Goal: Navigation & Orientation: Find specific page/section

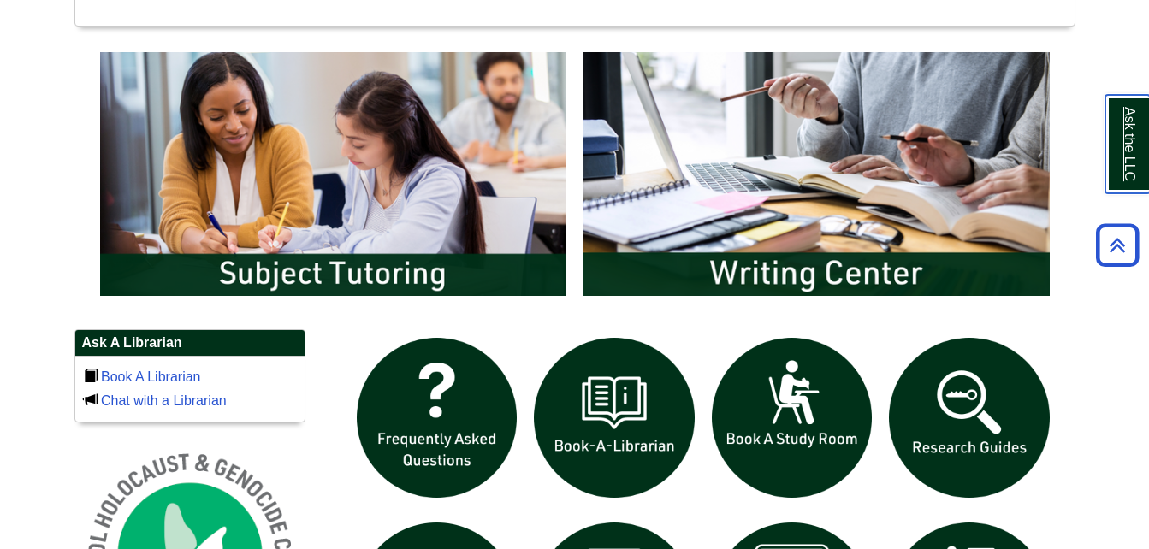
scroll to position [858, 0]
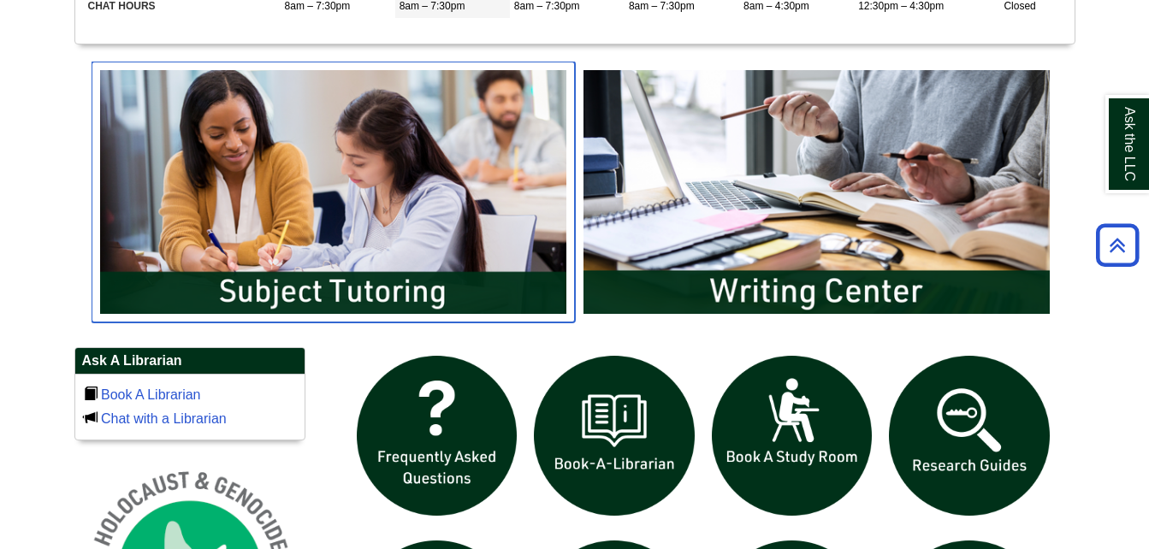
click at [306, 287] on img "slideshow" at bounding box center [333, 192] width 483 height 260
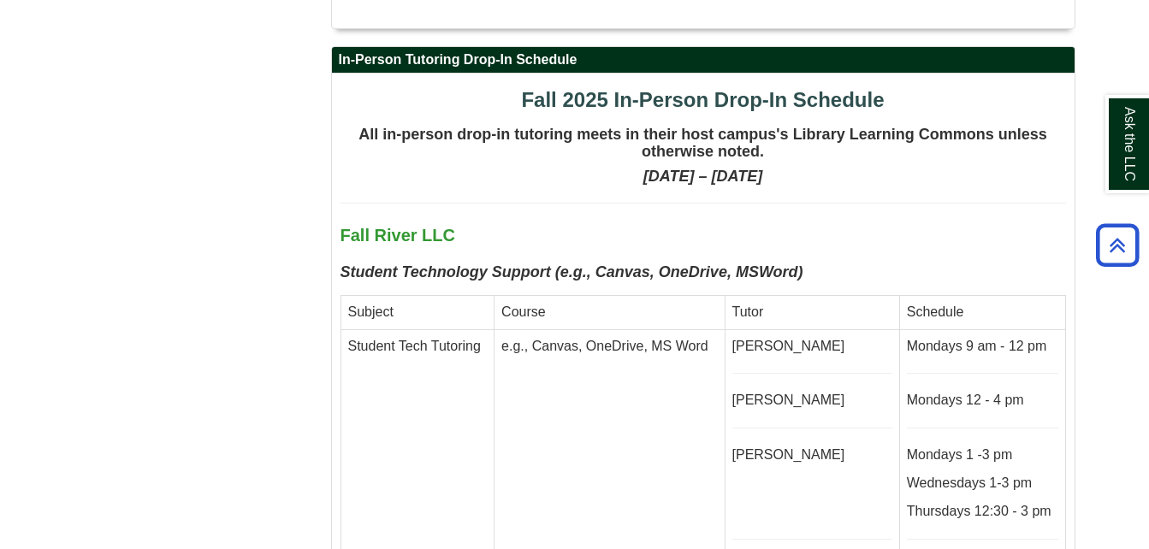
scroll to position [3925, 0]
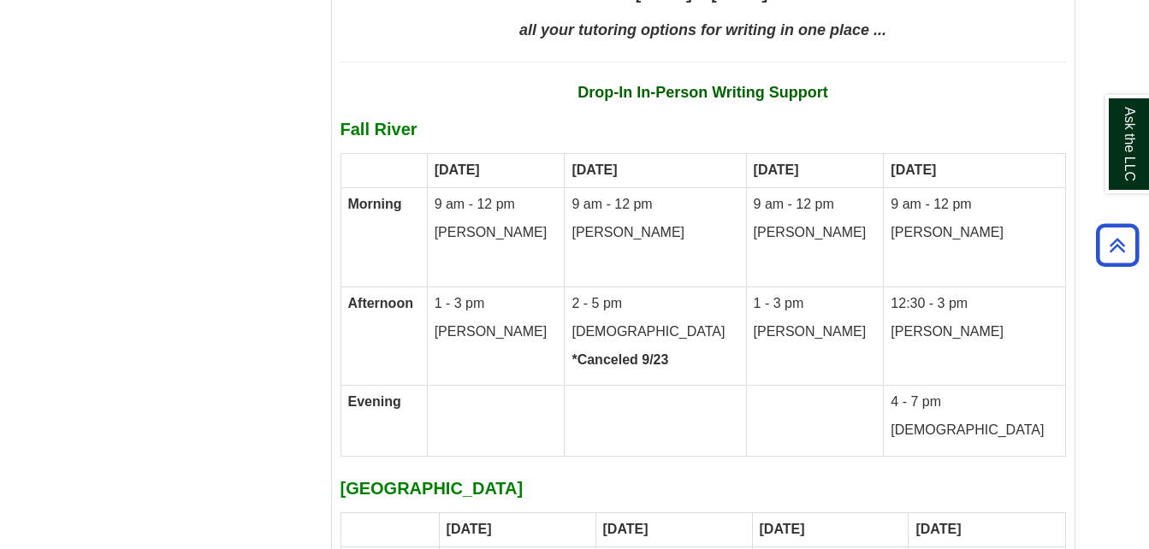
scroll to position [8687, 0]
